Goal: Information Seeking & Learning: Learn about a topic

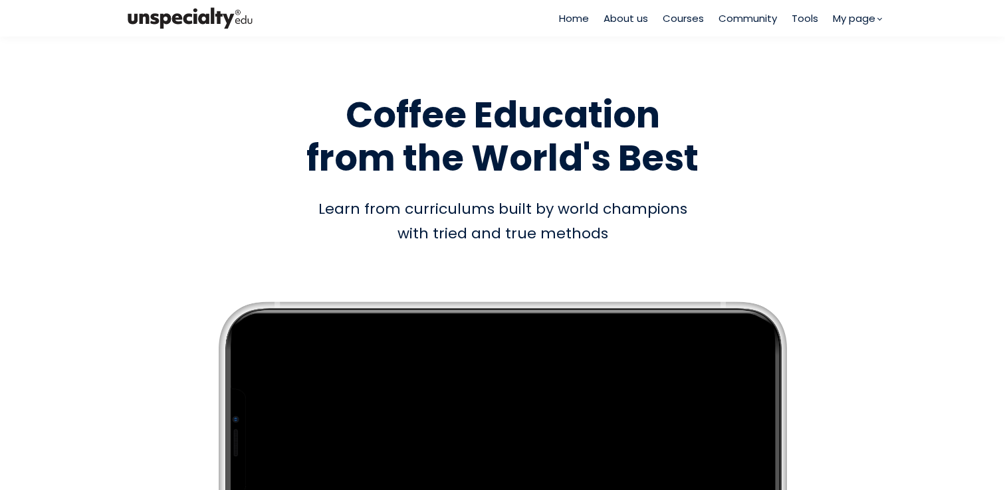
click at [691, 21] on span "Courses" at bounding box center [682, 18] width 41 height 15
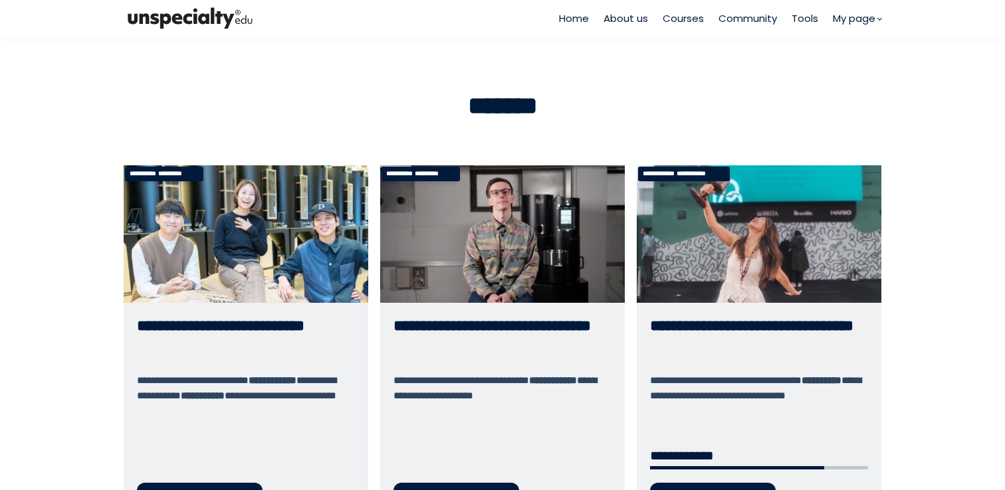
click at [816, 268] on link "**********" at bounding box center [759, 343] width 245 height 356
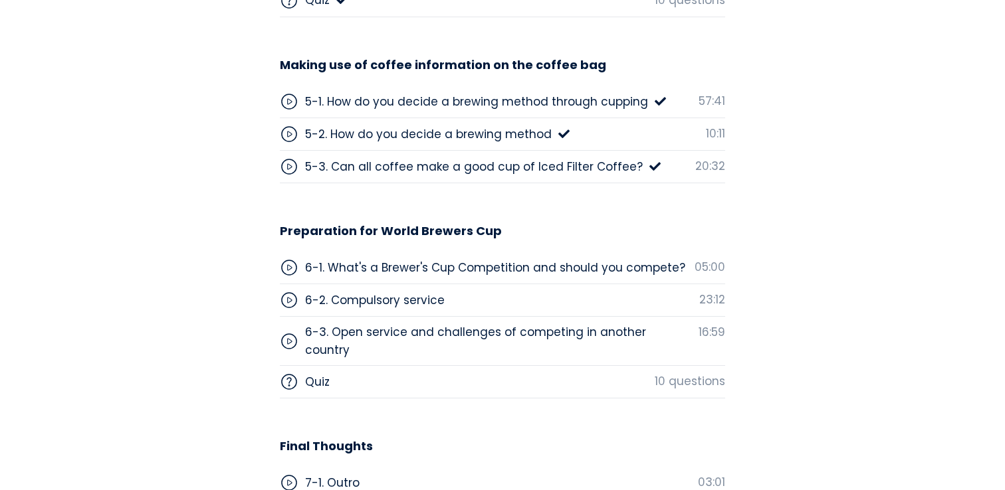
scroll to position [4472, 0]
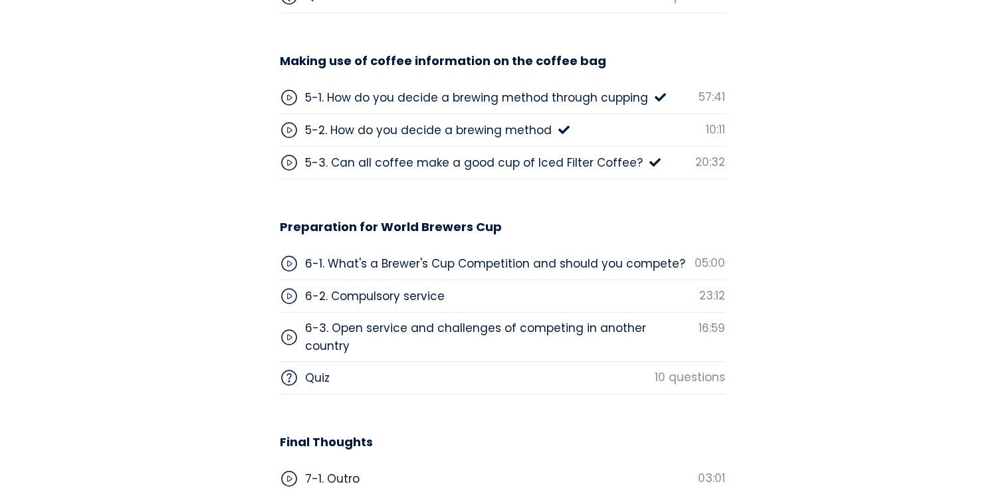
click at [586, 259] on div "6-1. What's a Brewer's Cup Competition and should you compete?" at bounding box center [495, 263] width 380 height 17
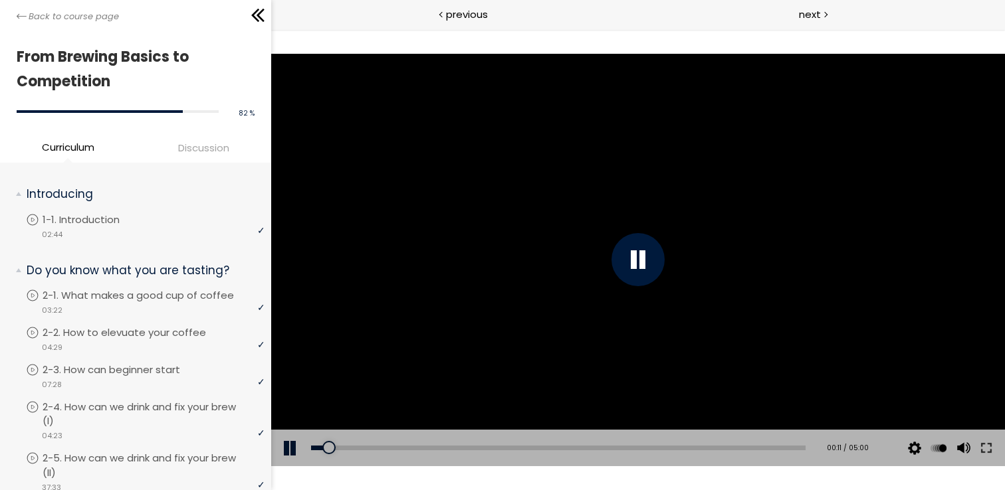
click at [575, 266] on div at bounding box center [638, 260] width 734 height 413
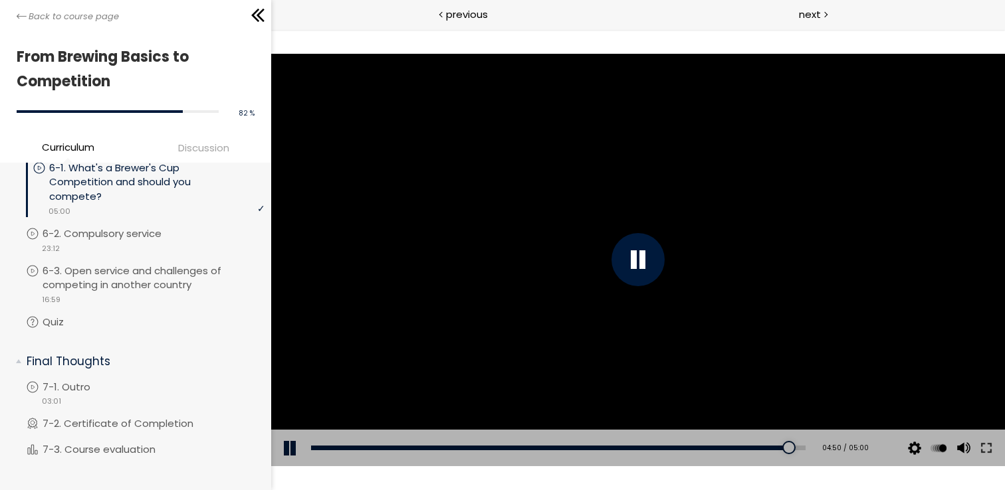
scroll to position [1490, 0]
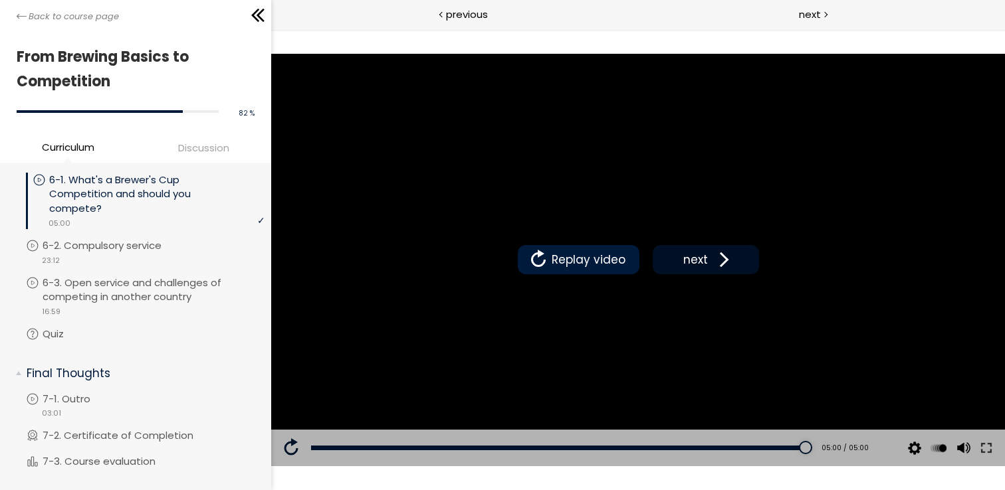
click at [712, 258] on span at bounding box center [721, 260] width 20 height 20
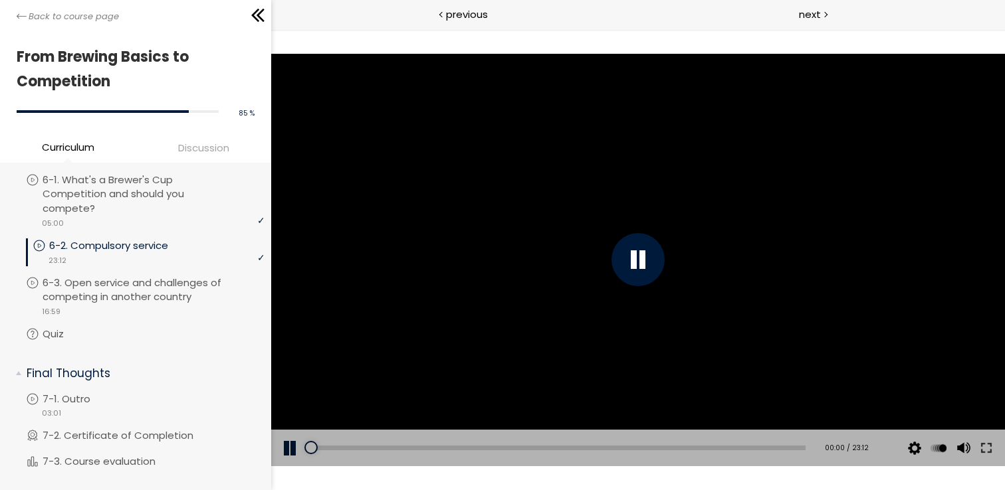
click at [591, 228] on div at bounding box center [638, 260] width 734 height 413
click at [541, 165] on div at bounding box center [638, 260] width 734 height 413
click at [330, 446] on div "00:32" at bounding box center [558, 448] width 494 height 5
click at [510, 274] on div at bounding box center [638, 260] width 734 height 413
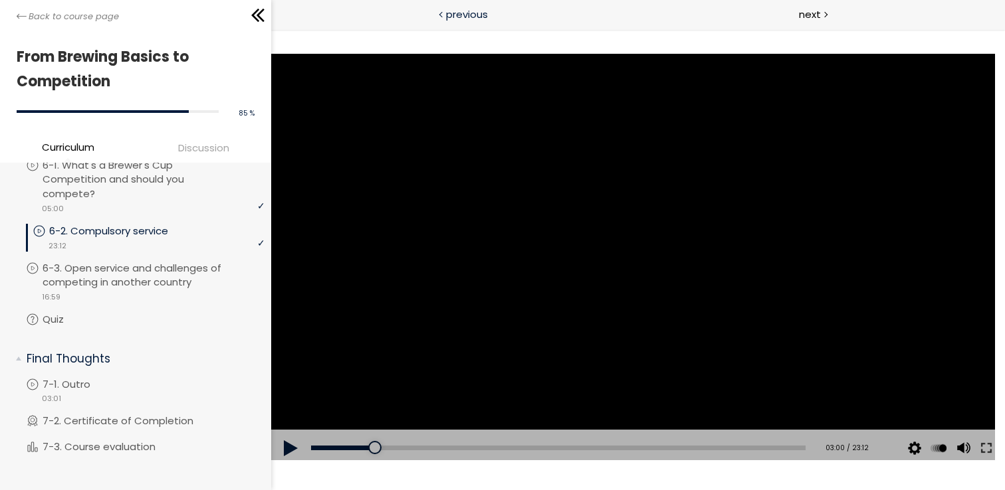
scroll to position [1490, 0]
